Goal: Entertainment & Leisure: Consume media (video, audio)

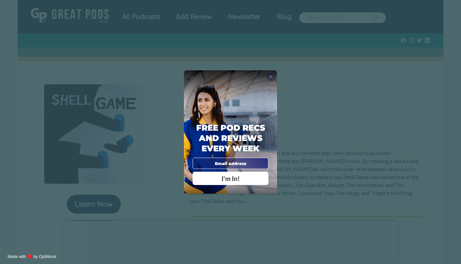
click at [271, 76] on span "X" at bounding box center [271, 77] width 4 height 6
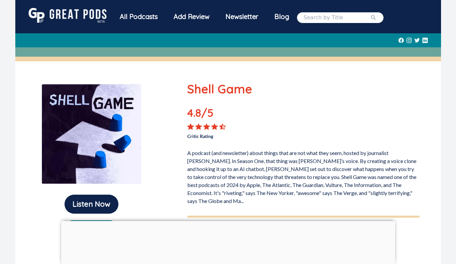
click at [126, 17] on div "All Podcasts" at bounding box center [139, 16] width 54 height 17
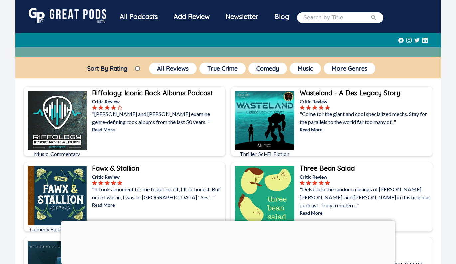
click at [137, 68] on input "Sort By Rating" at bounding box center [137, 68] width 4 height 4
checkbox input "true"
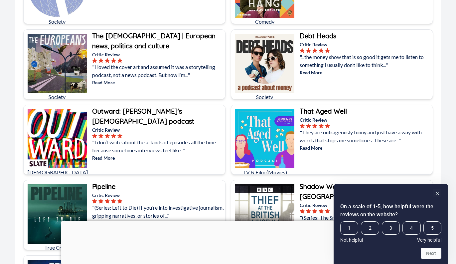
scroll to position [433, 0]
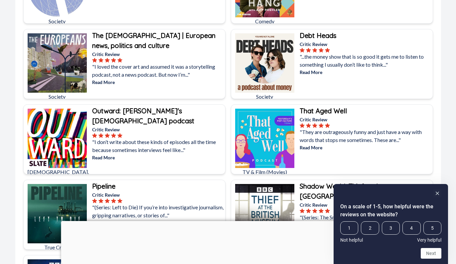
click at [313, 111] on b "That Aged Well" at bounding box center [323, 110] width 47 height 8
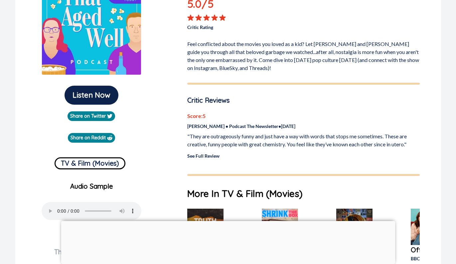
scroll to position [108, 0]
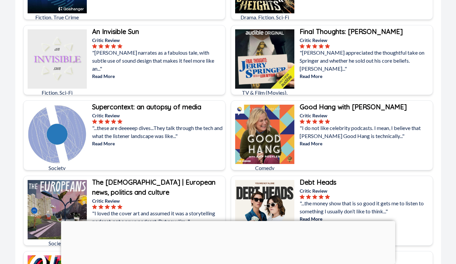
scroll to position [297, 0]
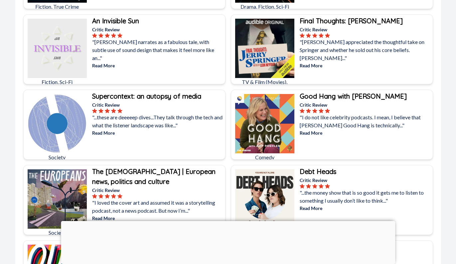
click at [156, 95] on b "Supercontext: an autopsy of media" at bounding box center [146, 96] width 109 height 8
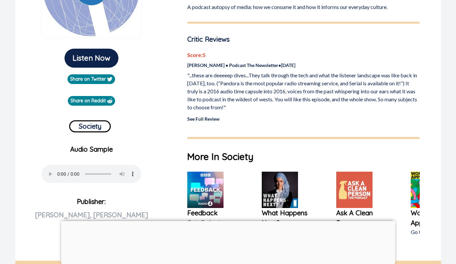
scroll to position [147, 0]
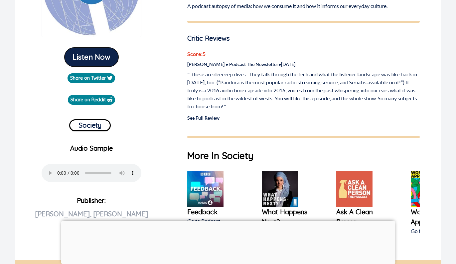
click at [89, 62] on button "Listen Now" at bounding box center [92, 57] width 54 height 19
